Goal: Information Seeking & Learning: Learn about a topic

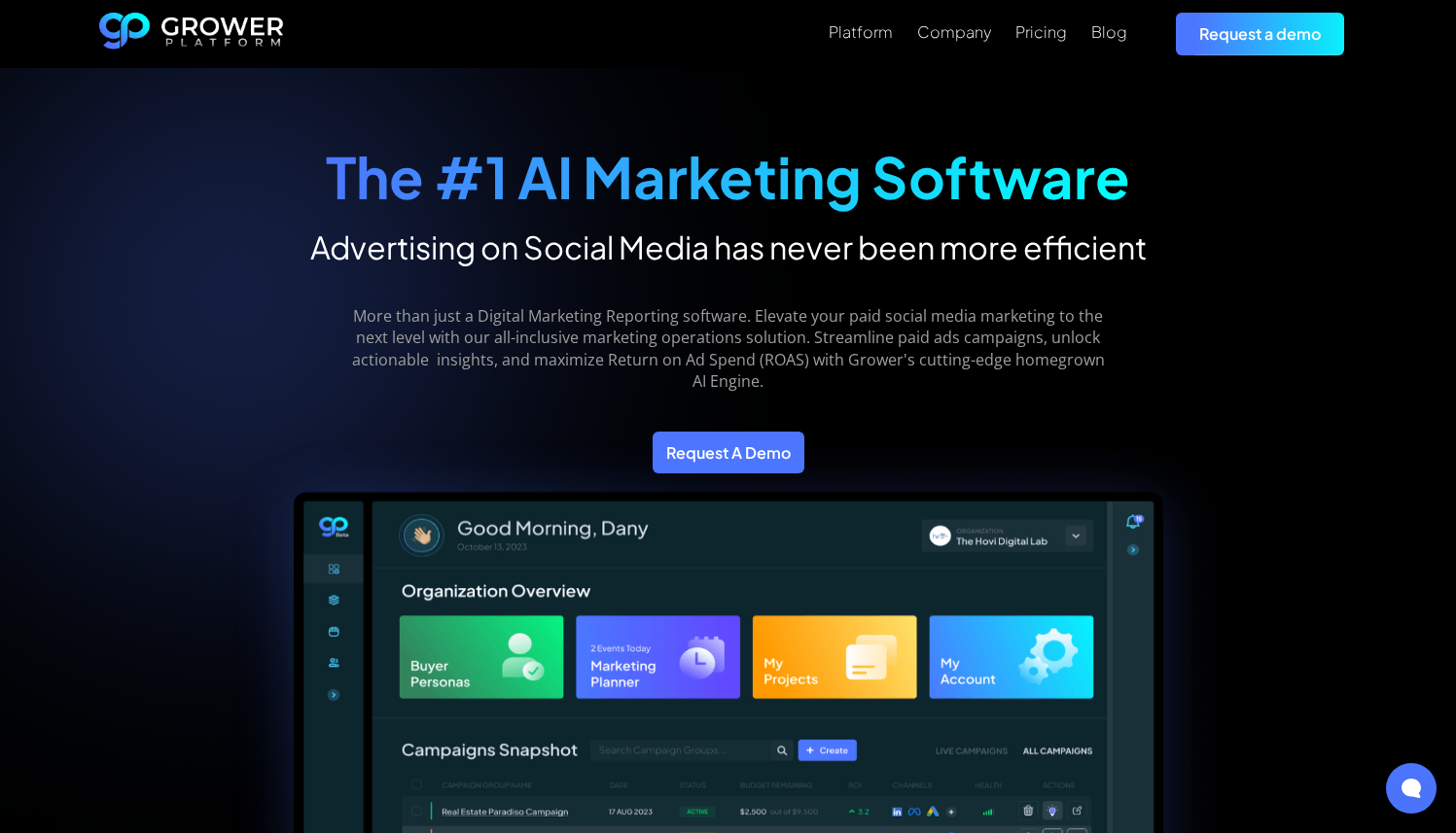
click at [838, 200] on strong "The #1 AI Marketing Software" at bounding box center [728, 176] width 804 height 71
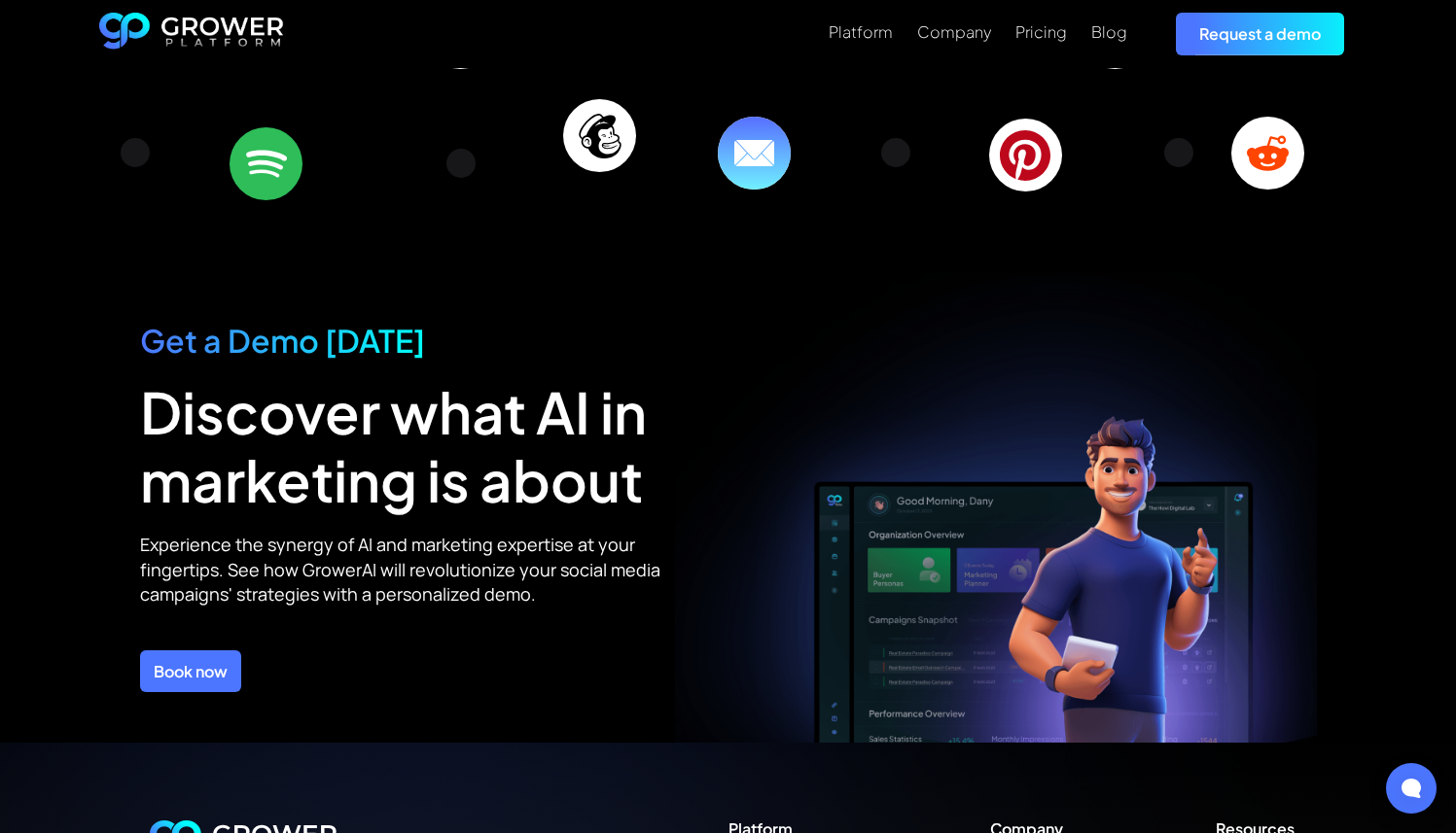
scroll to position [6951, 0]
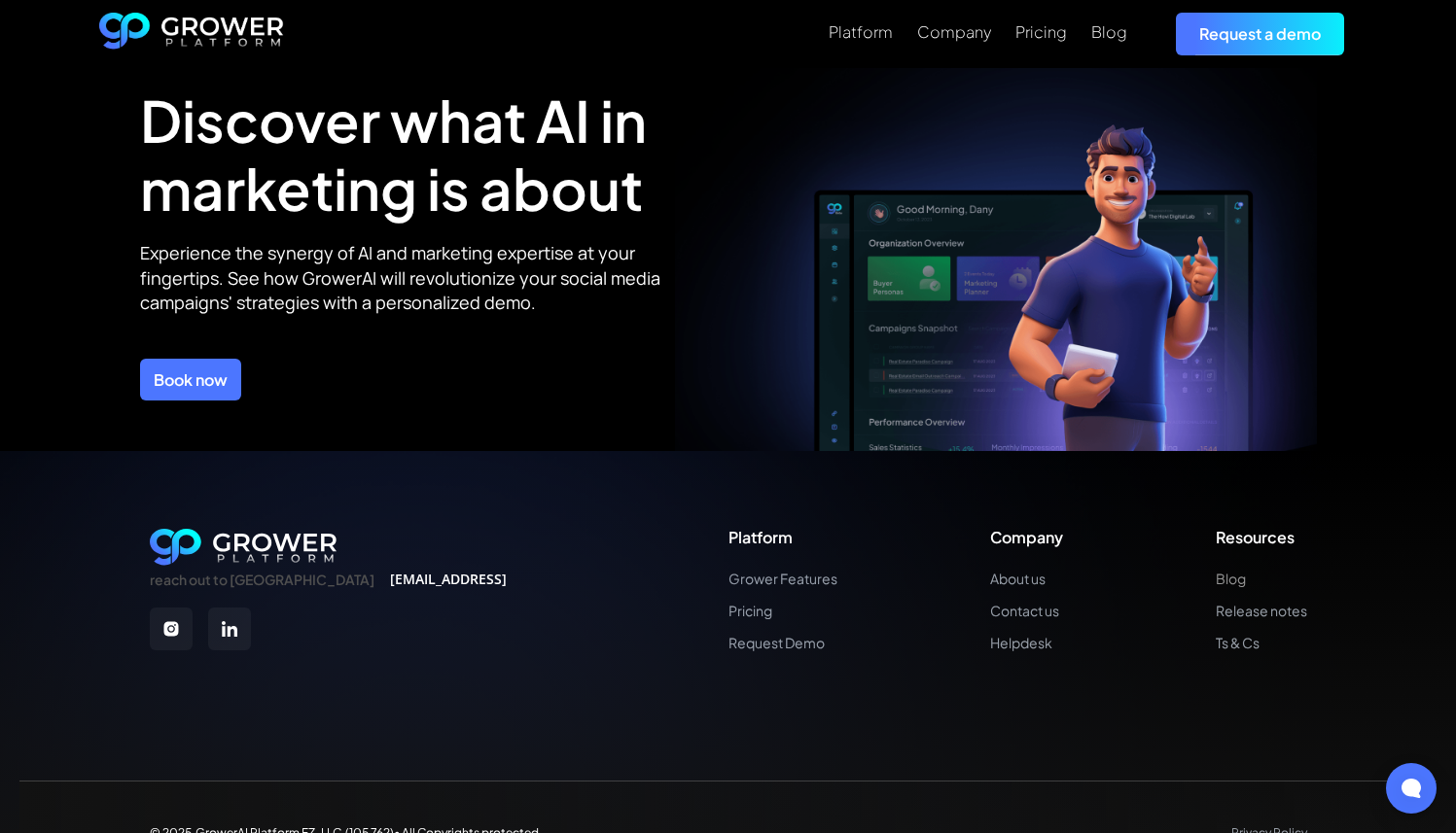
click at [1234, 571] on link "Blog" at bounding box center [1262, 579] width 92 height 17
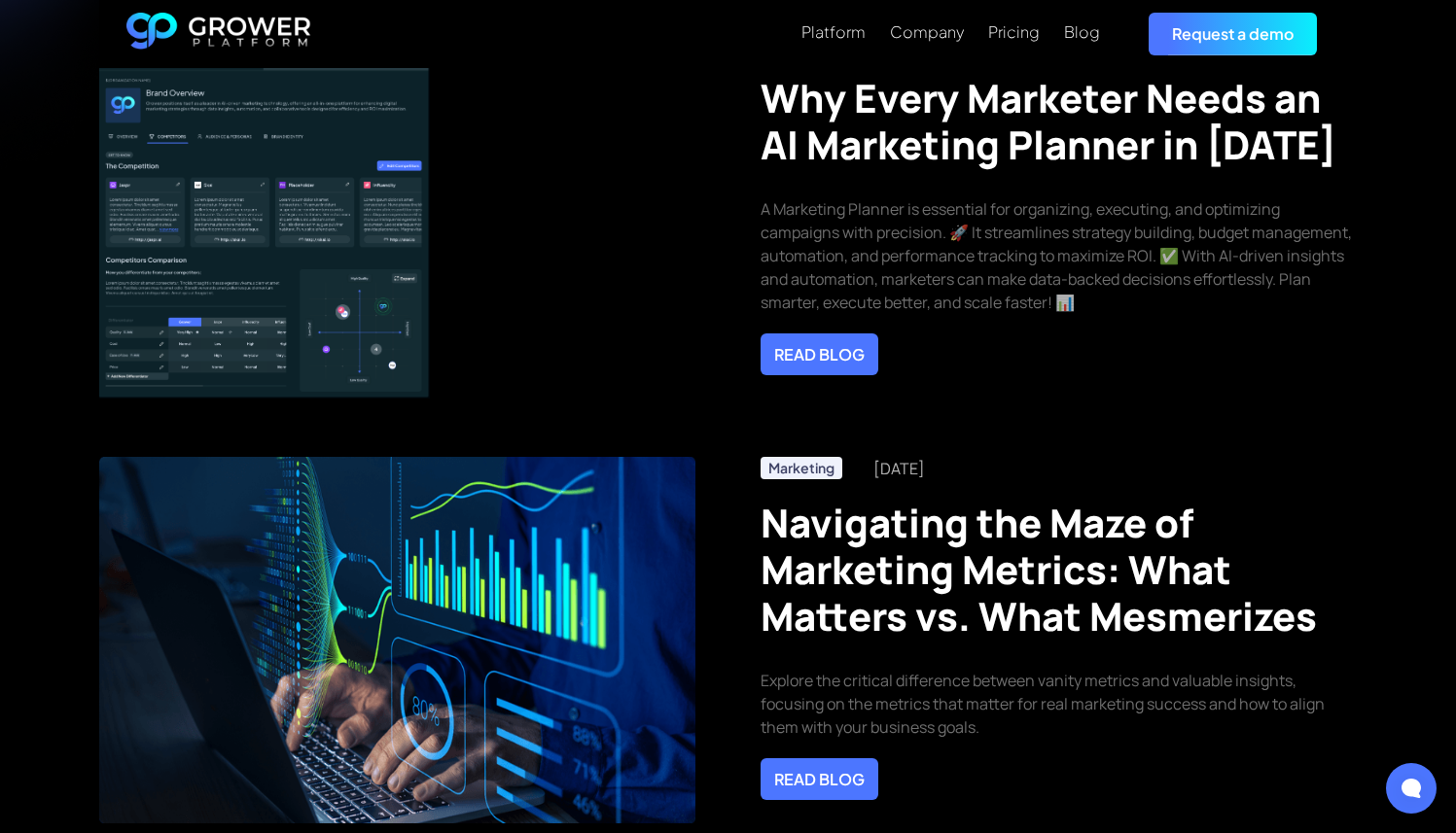
scroll to position [843, 0]
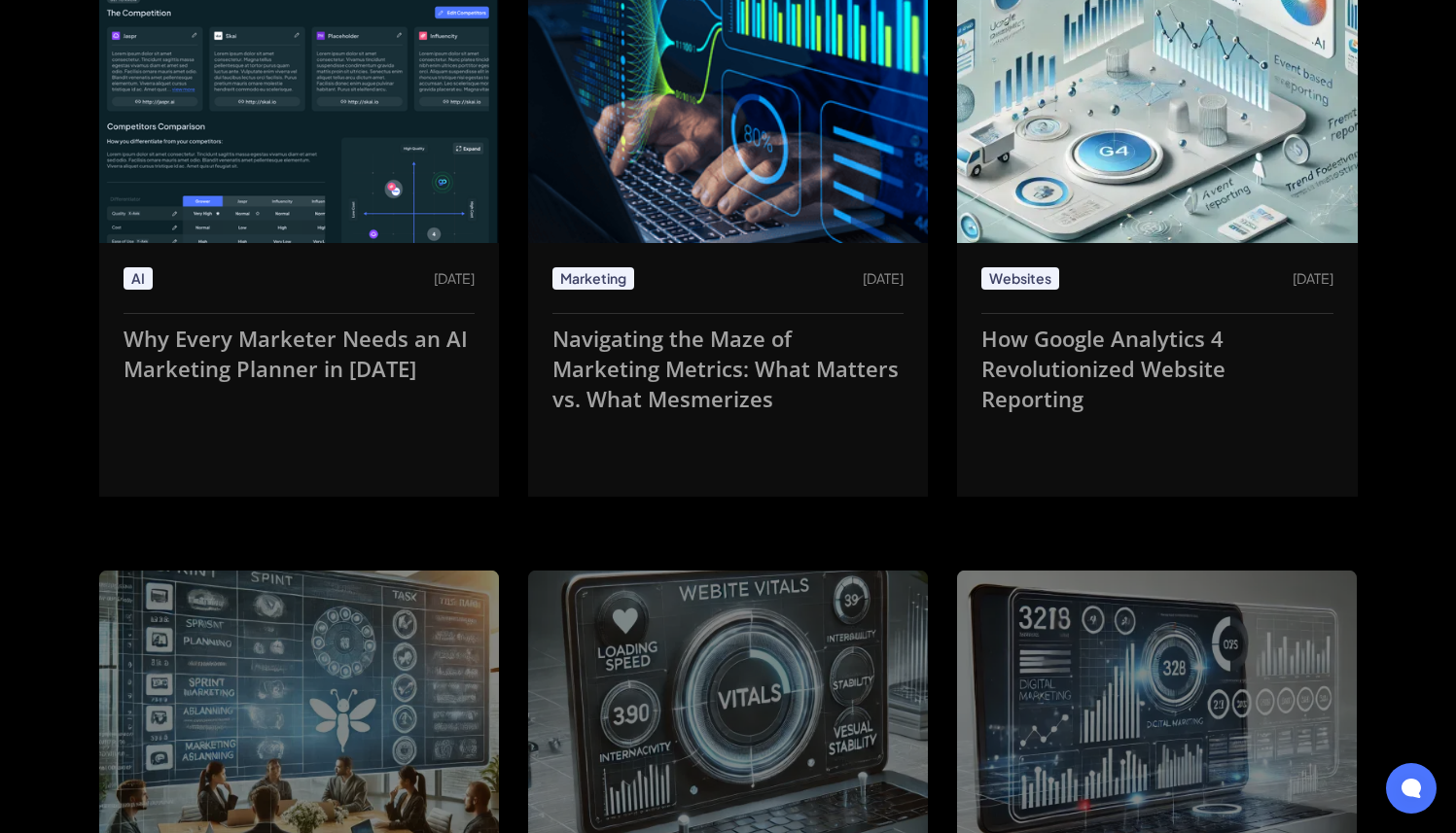
scroll to position [1491, 0]
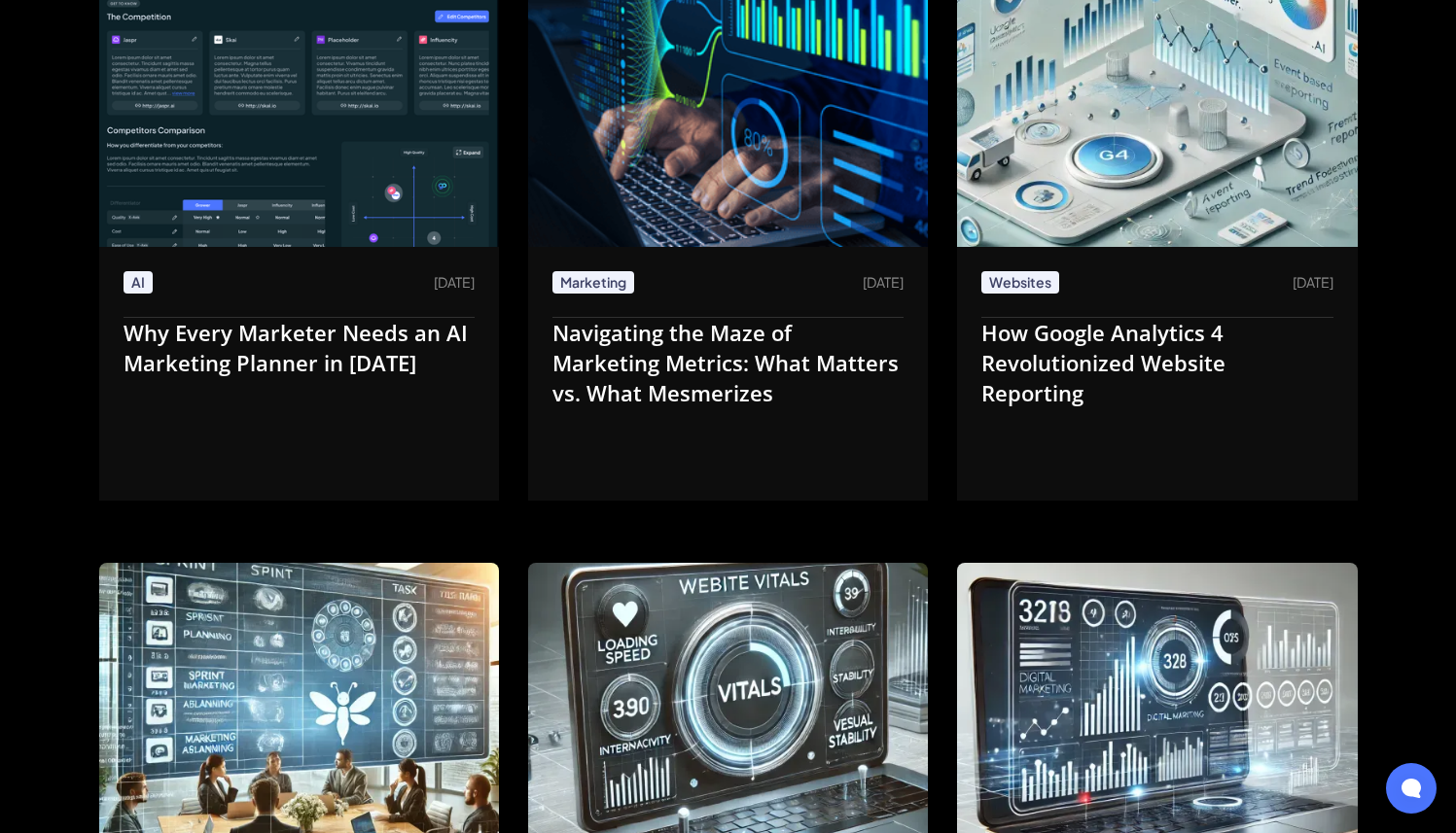
click at [381, 121] on img at bounding box center [298, 76] width 400 height 342
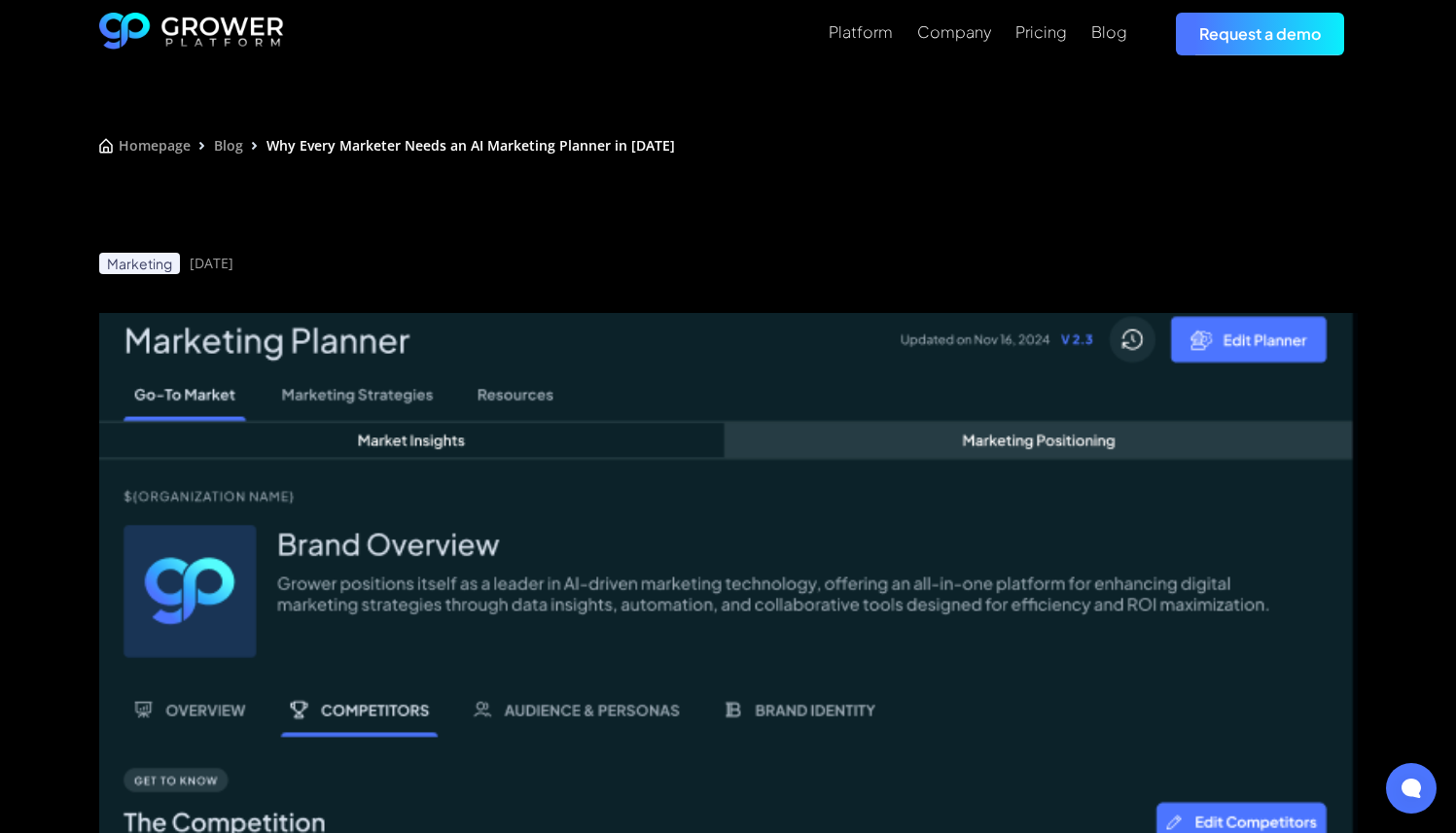
click at [223, 149] on div "Blog" at bounding box center [228, 145] width 29 height 19
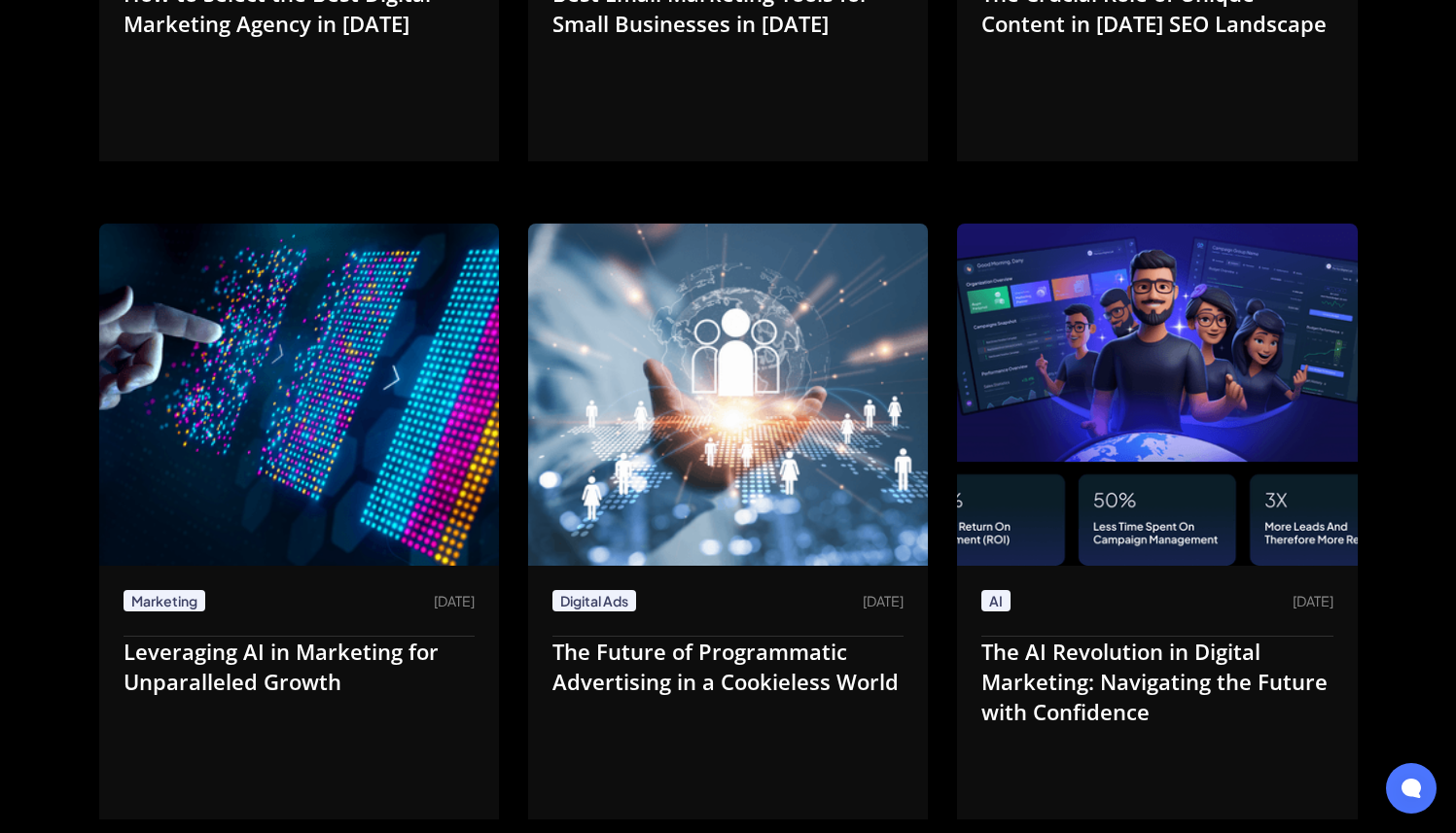
scroll to position [2769, 0]
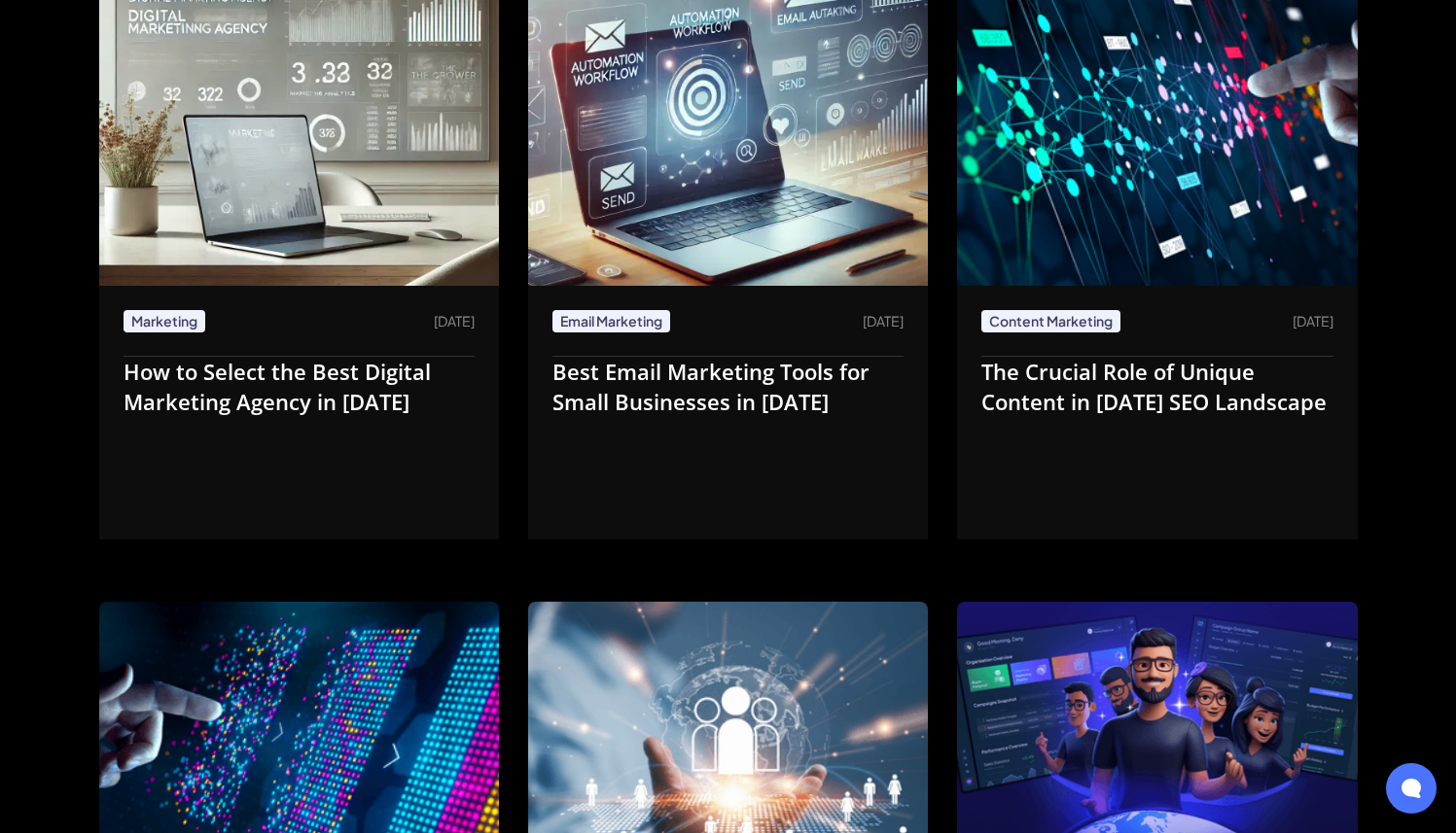
click at [863, 729] on img at bounding box center [728, 772] width 400 height 342
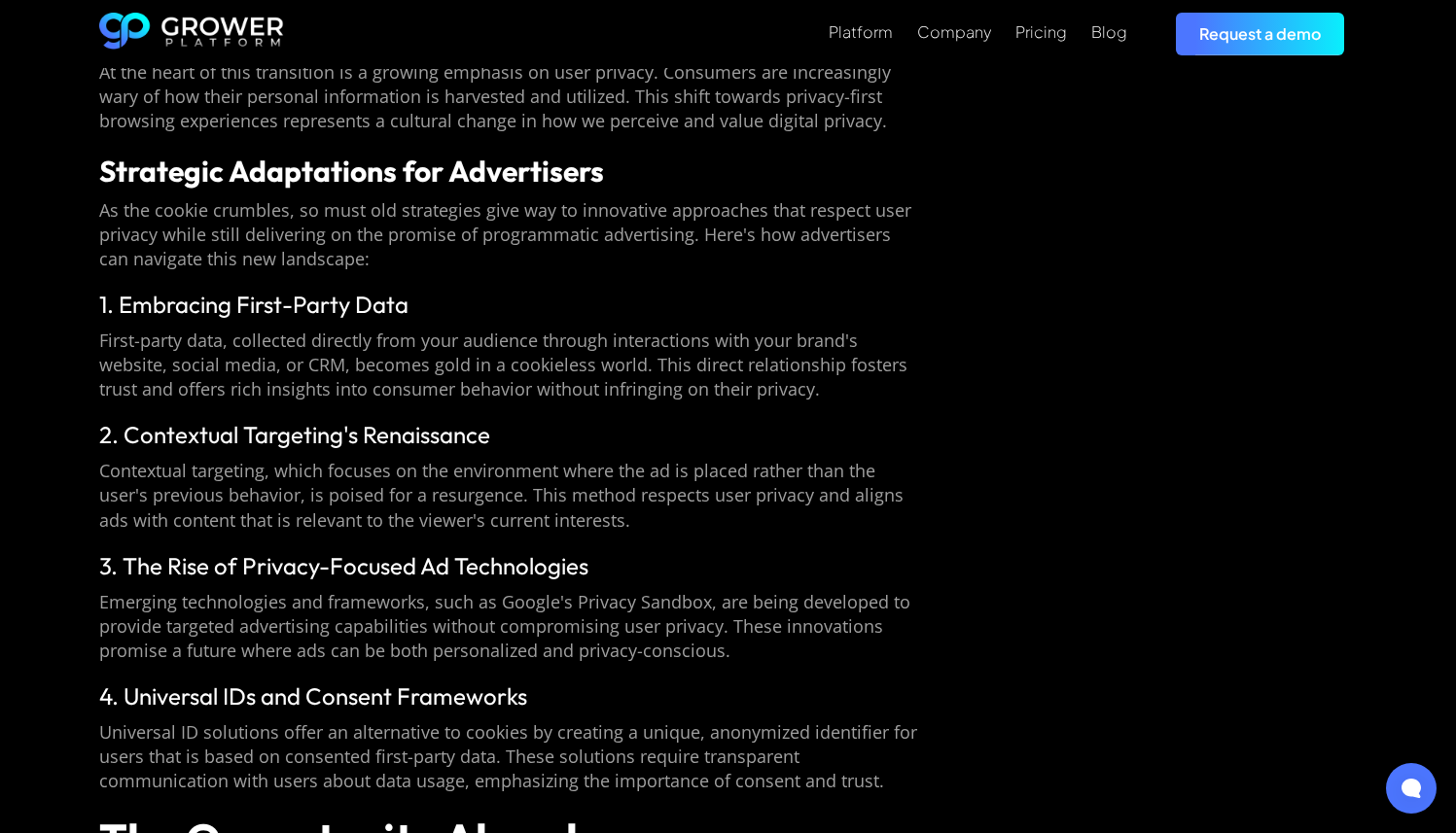
scroll to position [1414, 0]
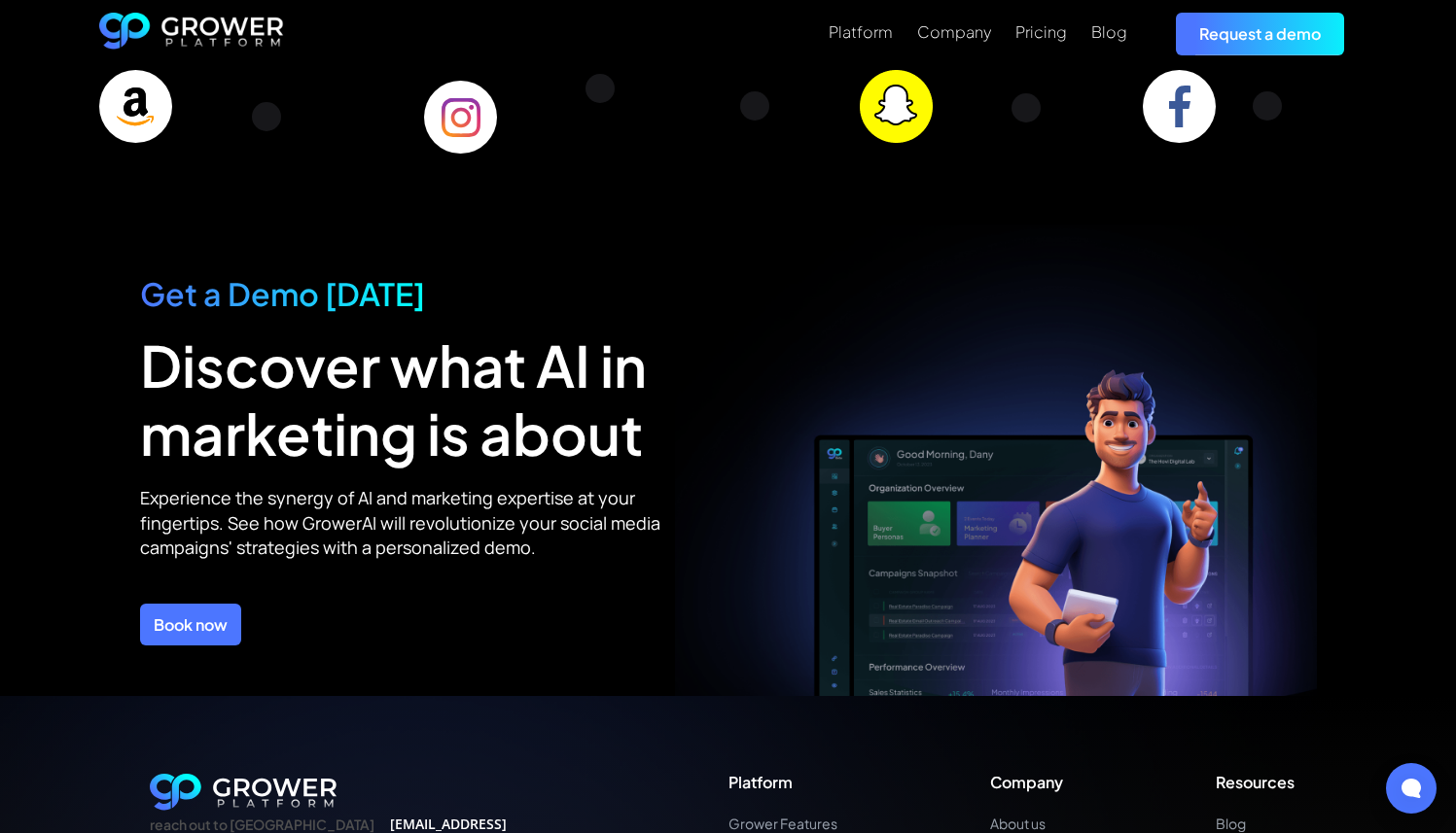
scroll to position [6951, 0]
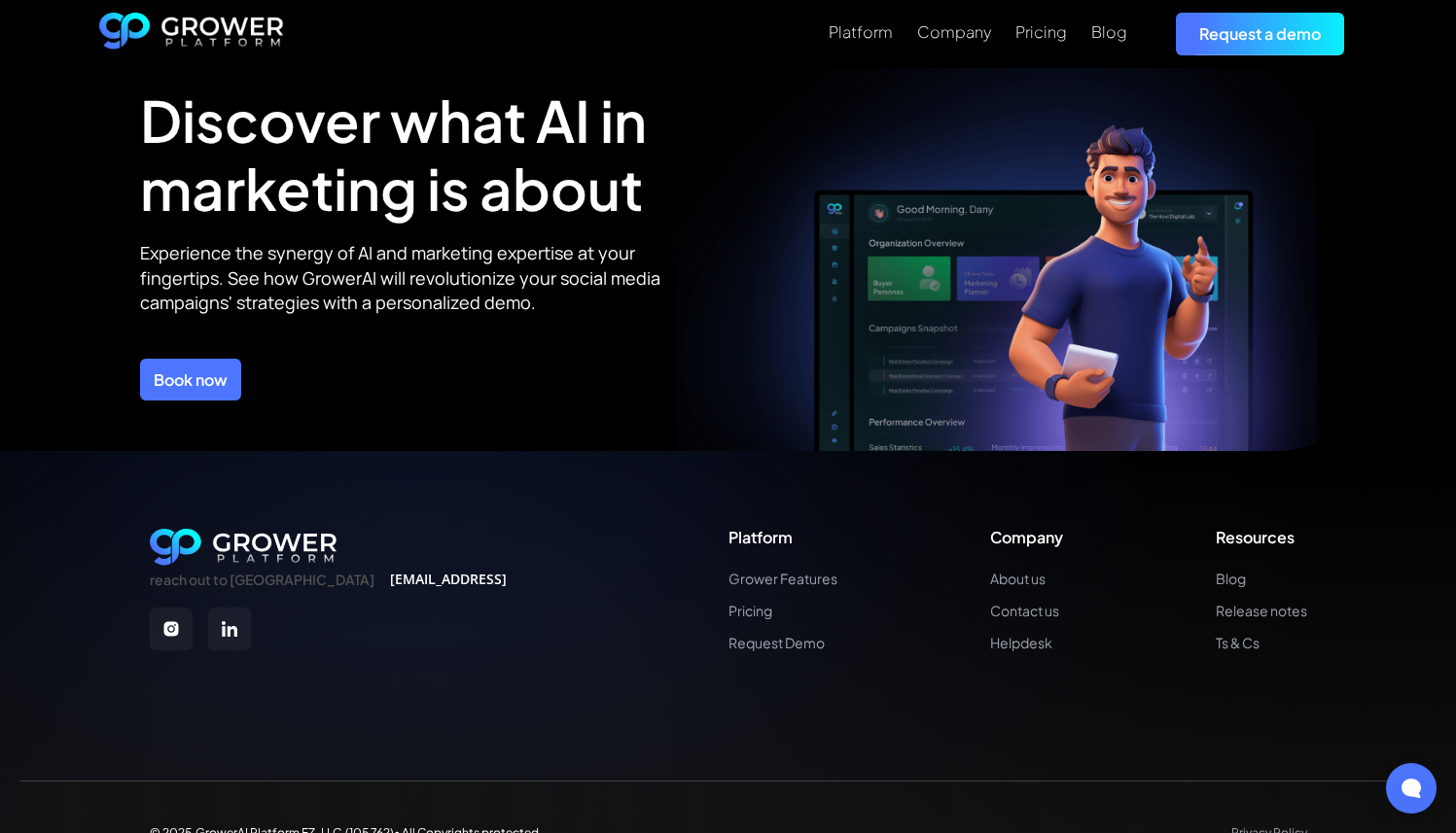
click at [225, 608] on img at bounding box center [230, 628] width 43 height 43
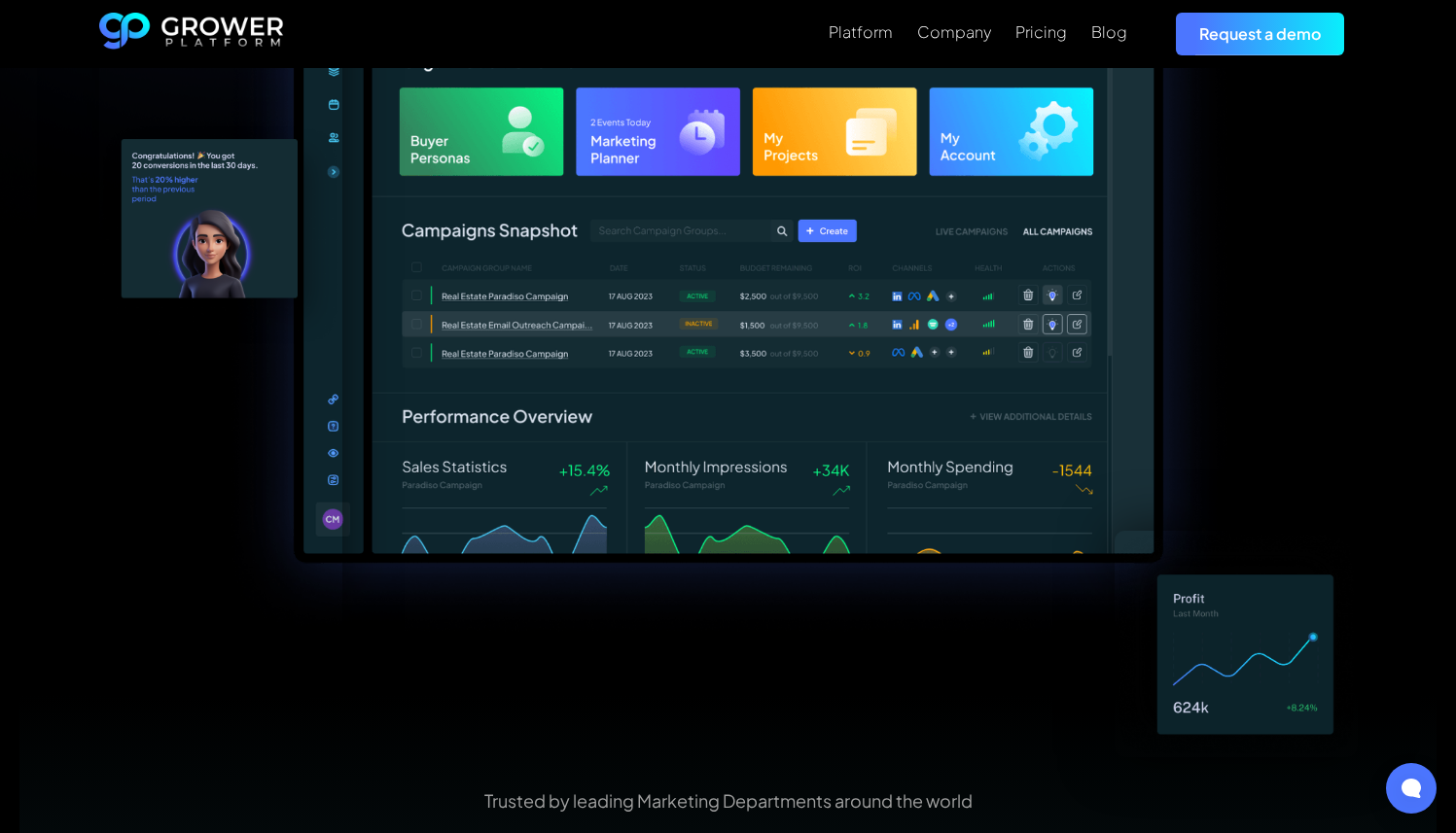
scroll to position [0, 0]
